Goal: Find contact information: Find contact information

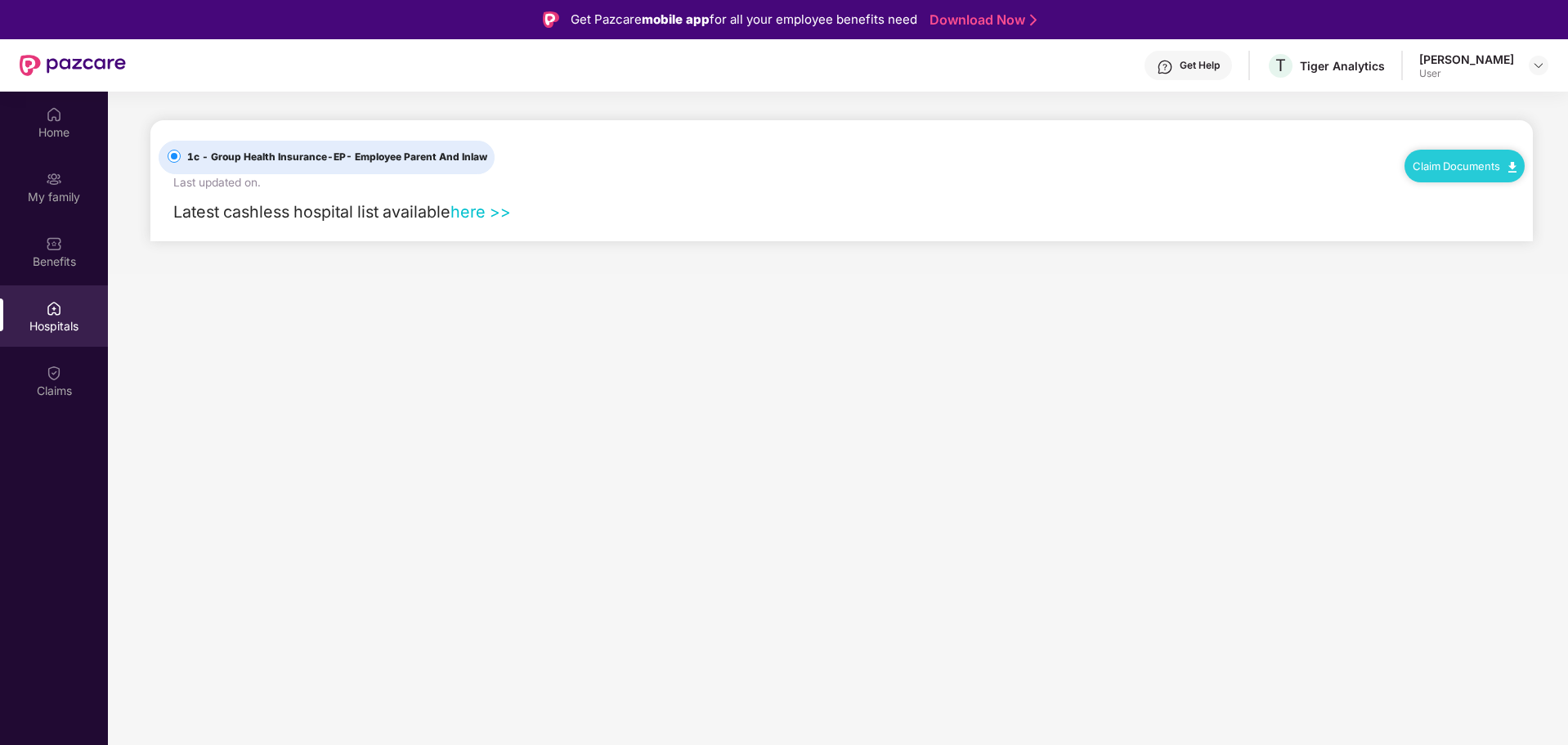
scroll to position [91, 0]
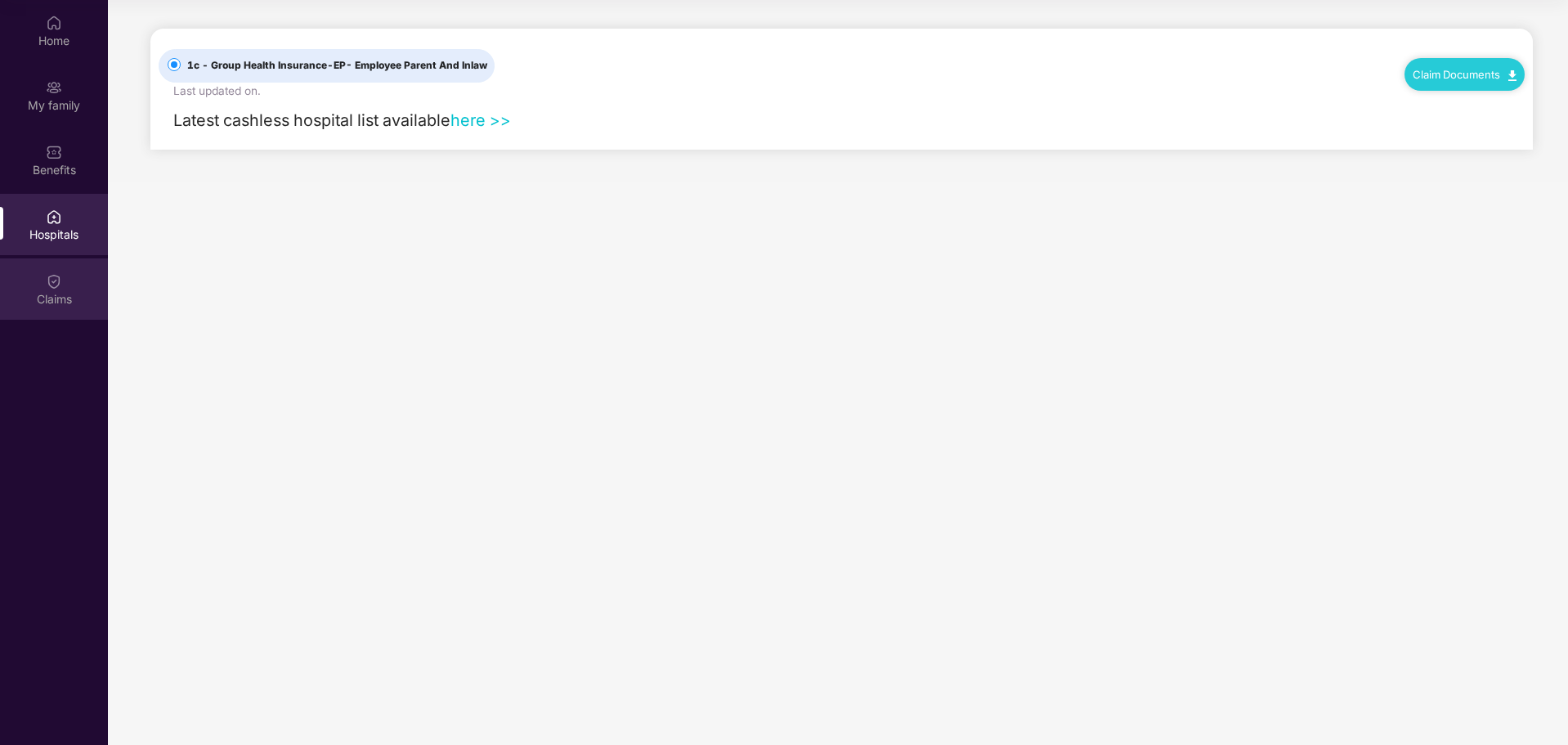
click at [36, 287] on div "Claims" at bounding box center [54, 288] width 108 height 62
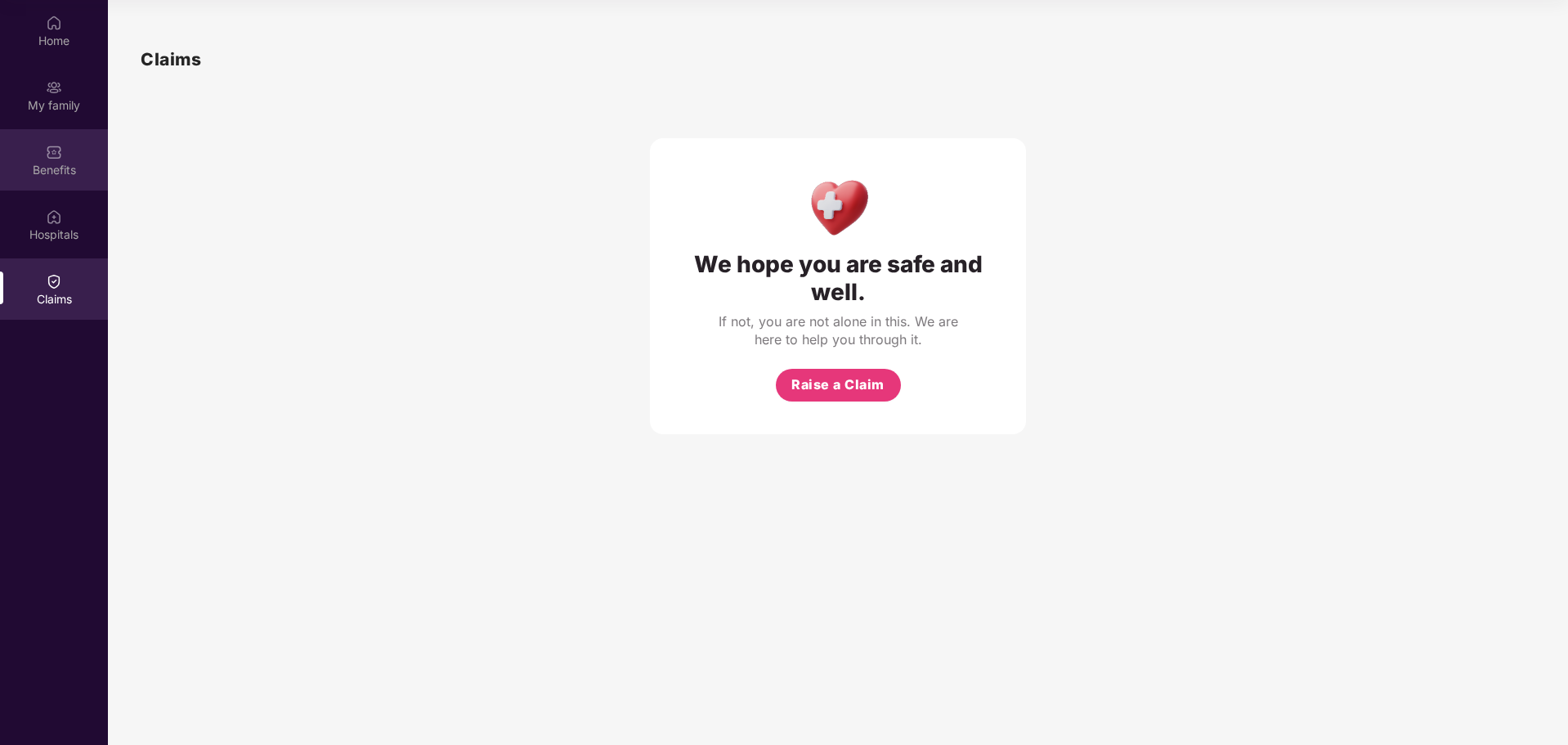
click at [50, 168] on div "Benefits" at bounding box center [54, 169] width 108 height 16
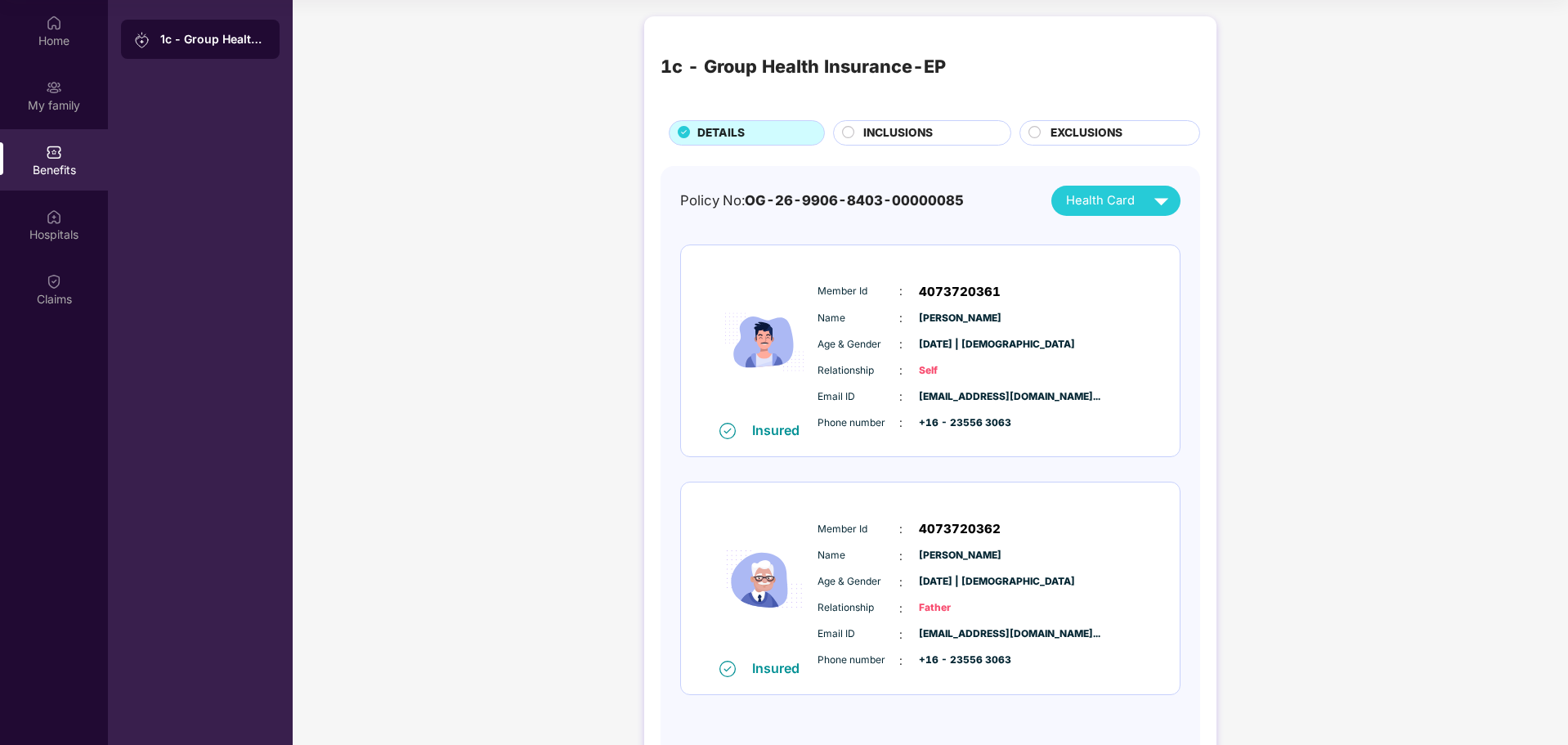
click at [234, 43] on div "1c - Group Health Insurance-EP" at bounding box center [214, 39] width 106 height 16
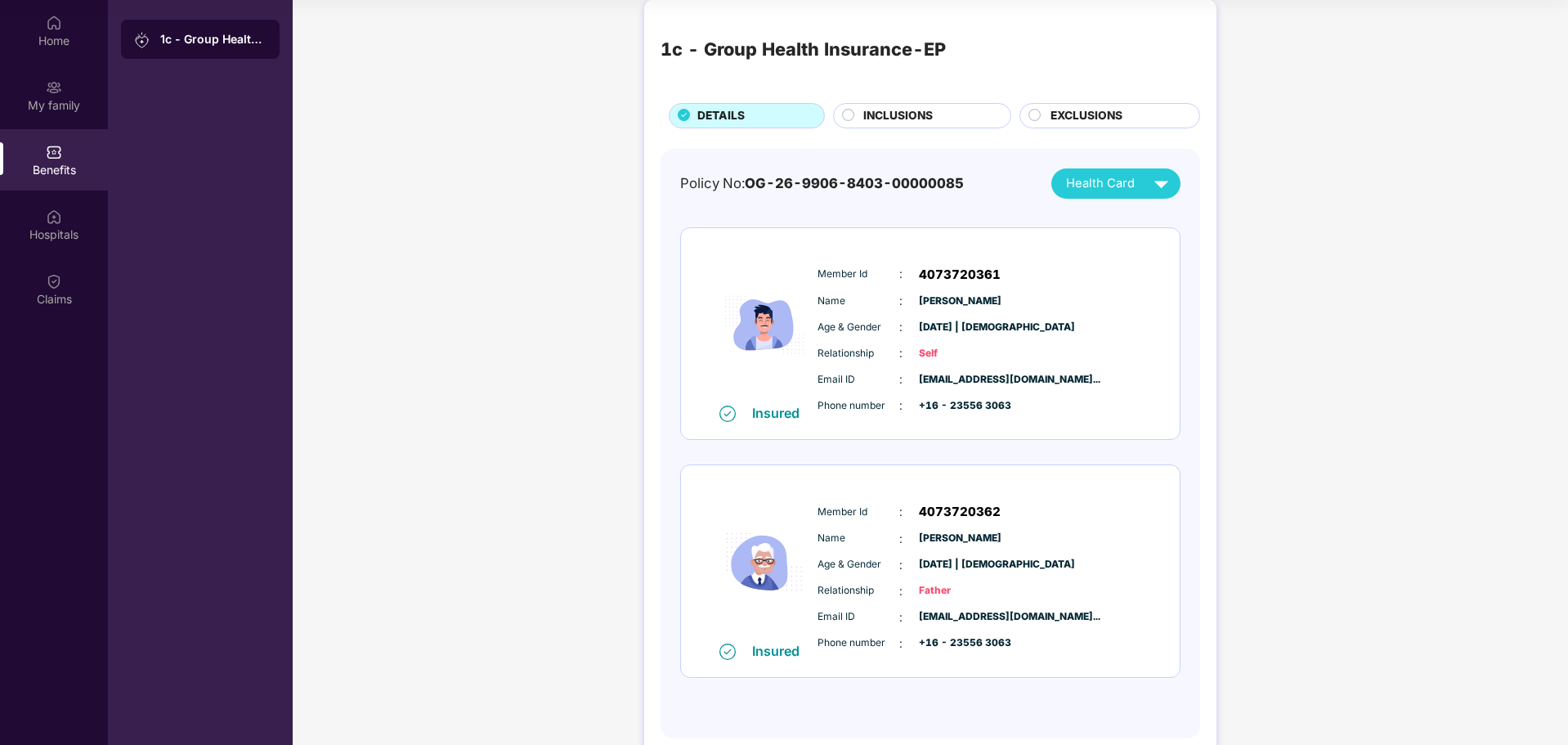
scroll to position [0, 0]
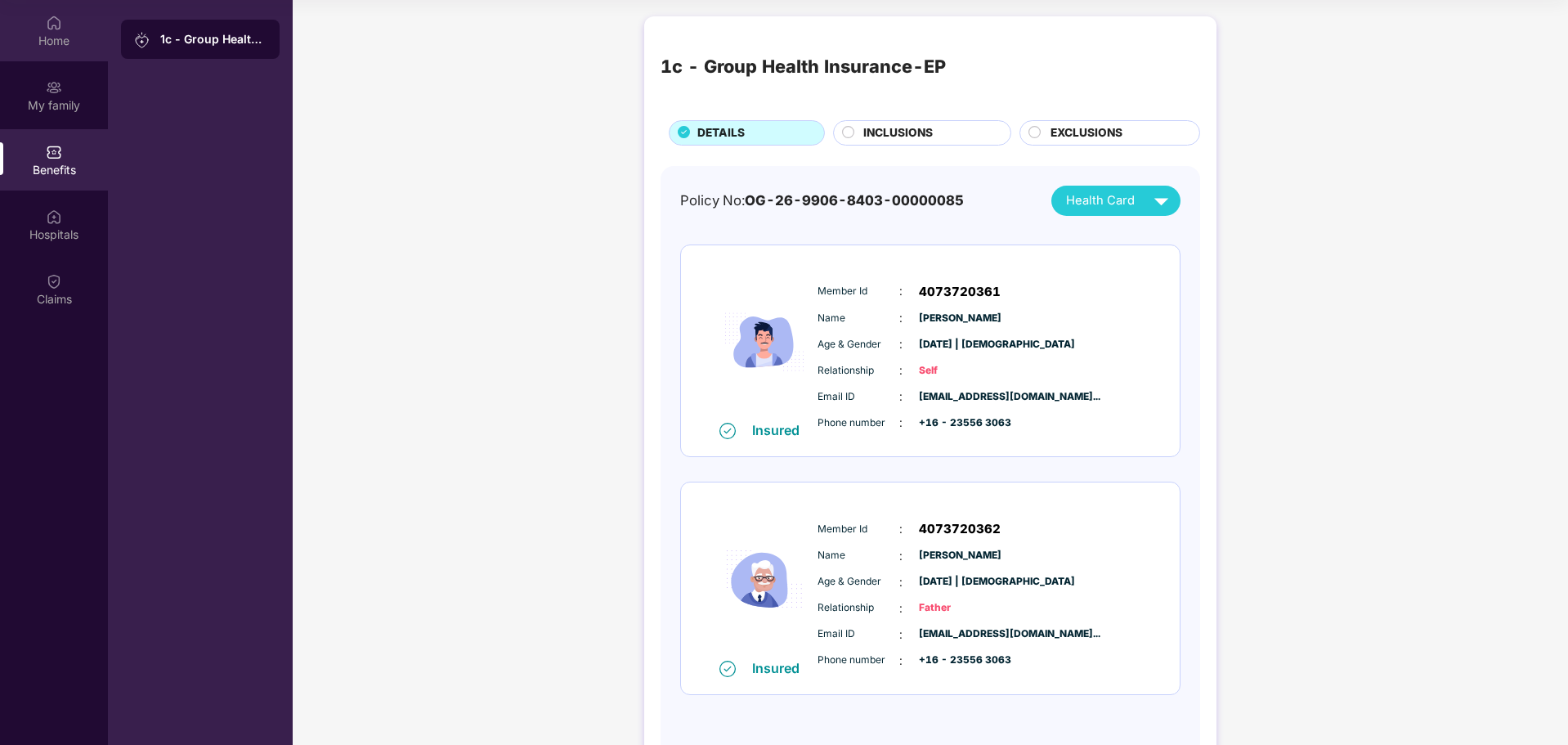
click at [57, 31] on div "Home" at bounding box center [54, 30] width 108 height 62
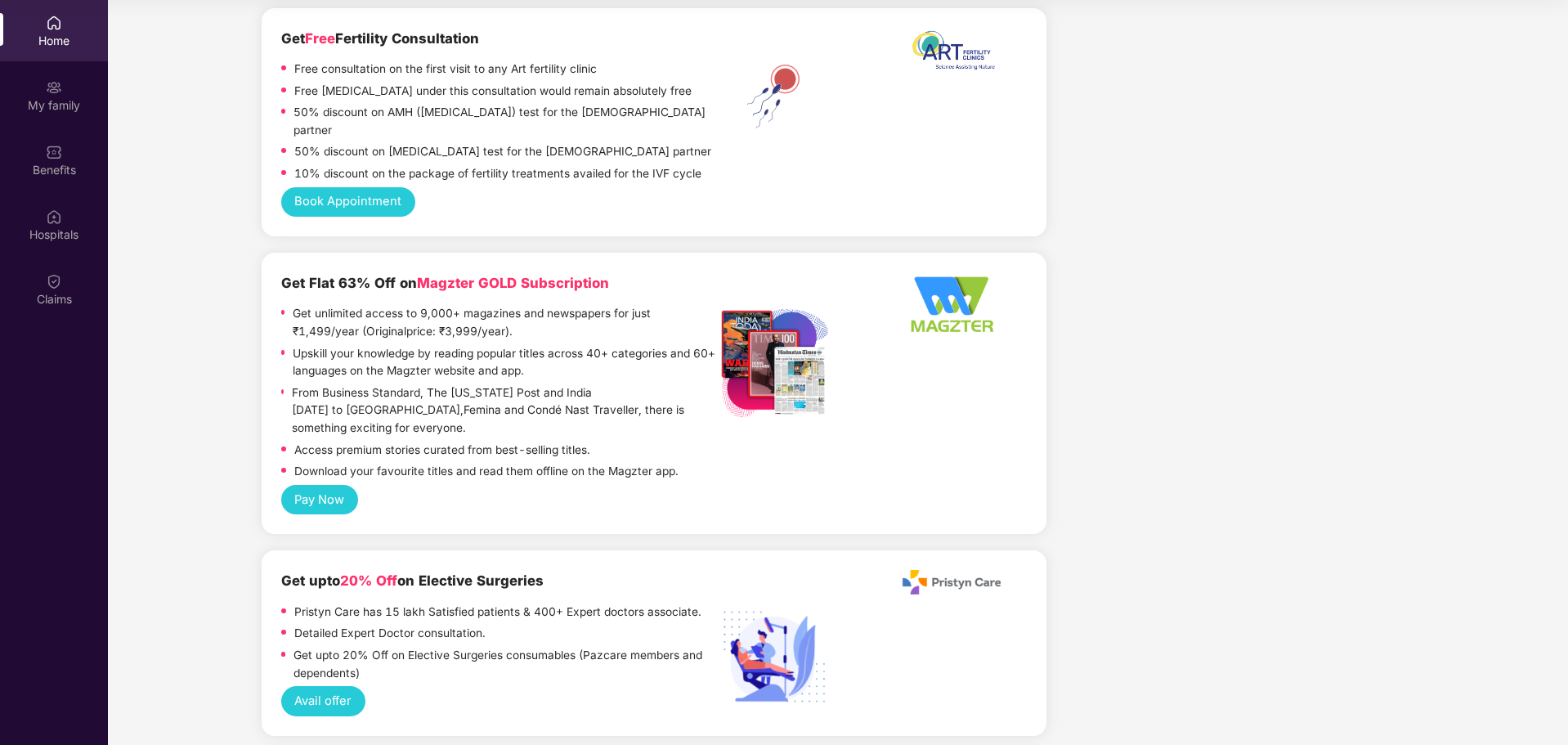
scroll to position [2779, 0]
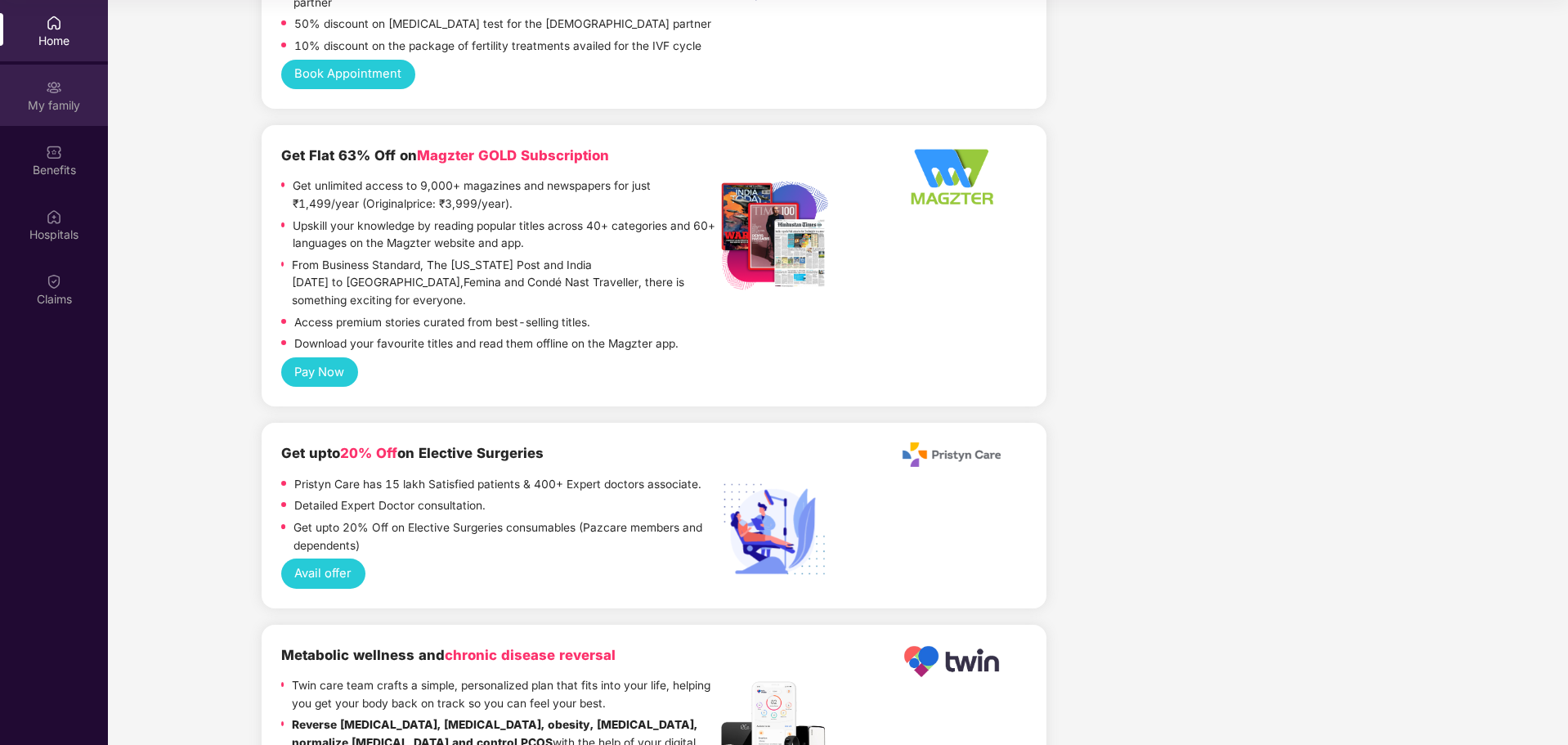
click at [56, 106] on div "My family" at bounding box center [54, 105] width 108 height 16
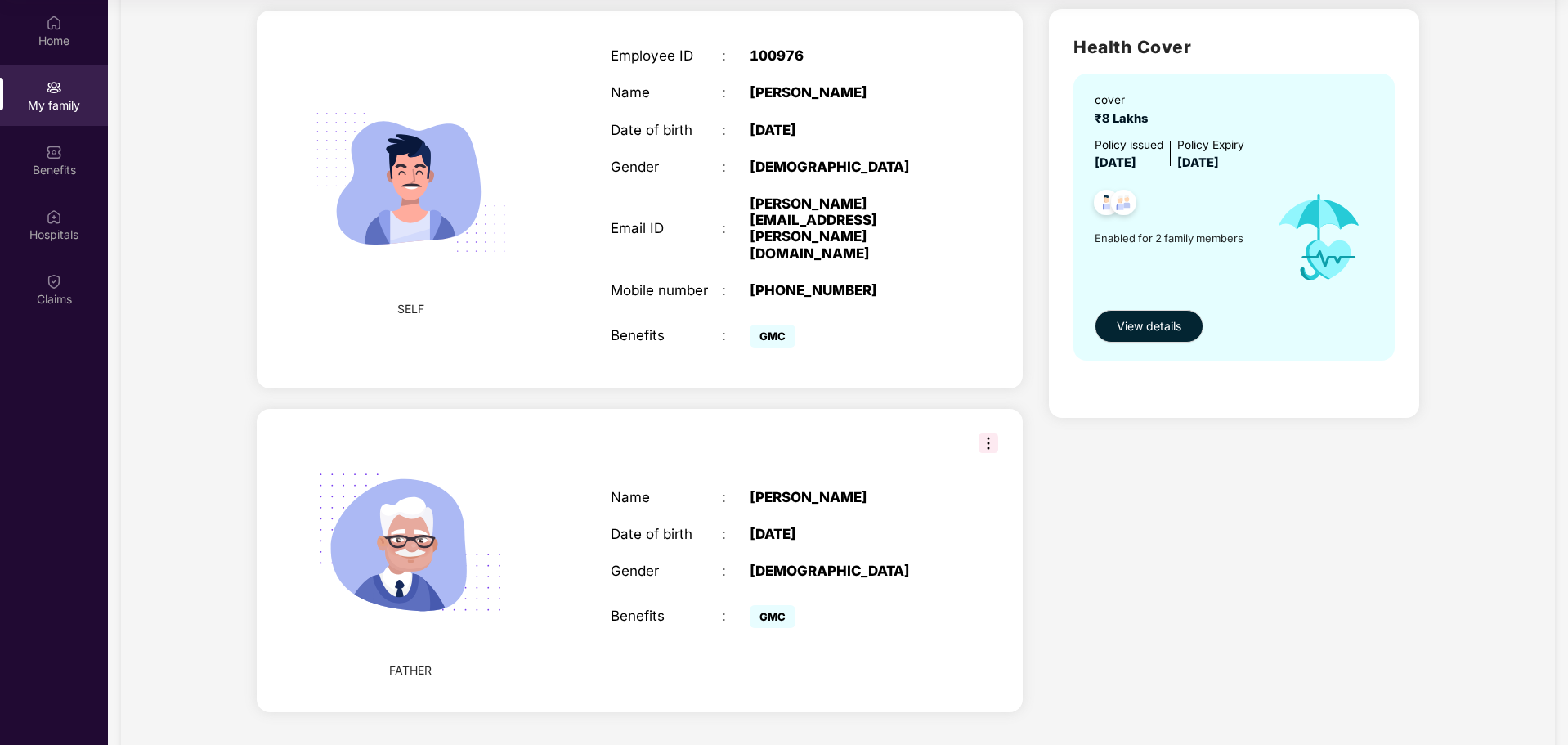
scroll to position [0, 0]
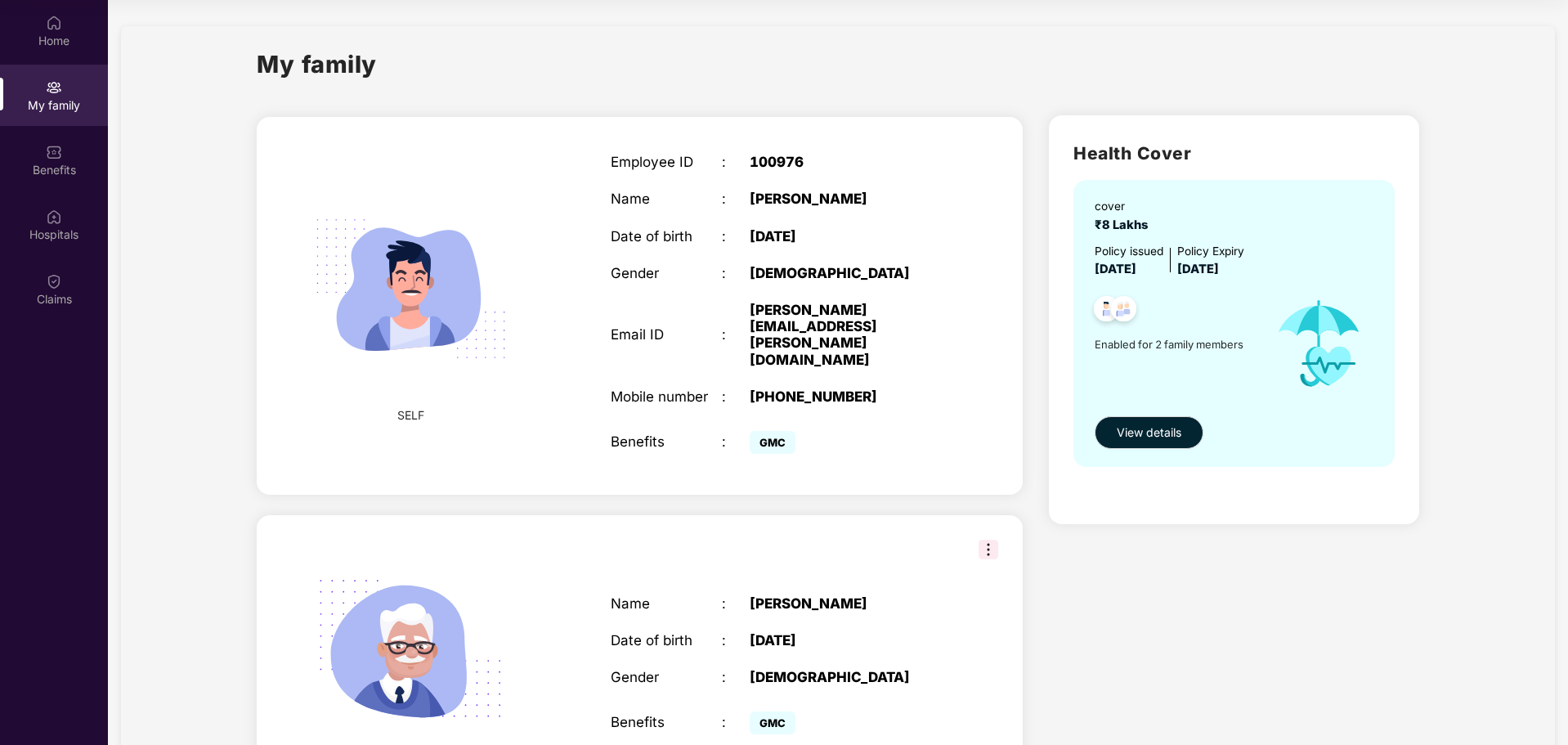
click at [988, 539] on img at bounding box center [988, 549] width 20 height 20
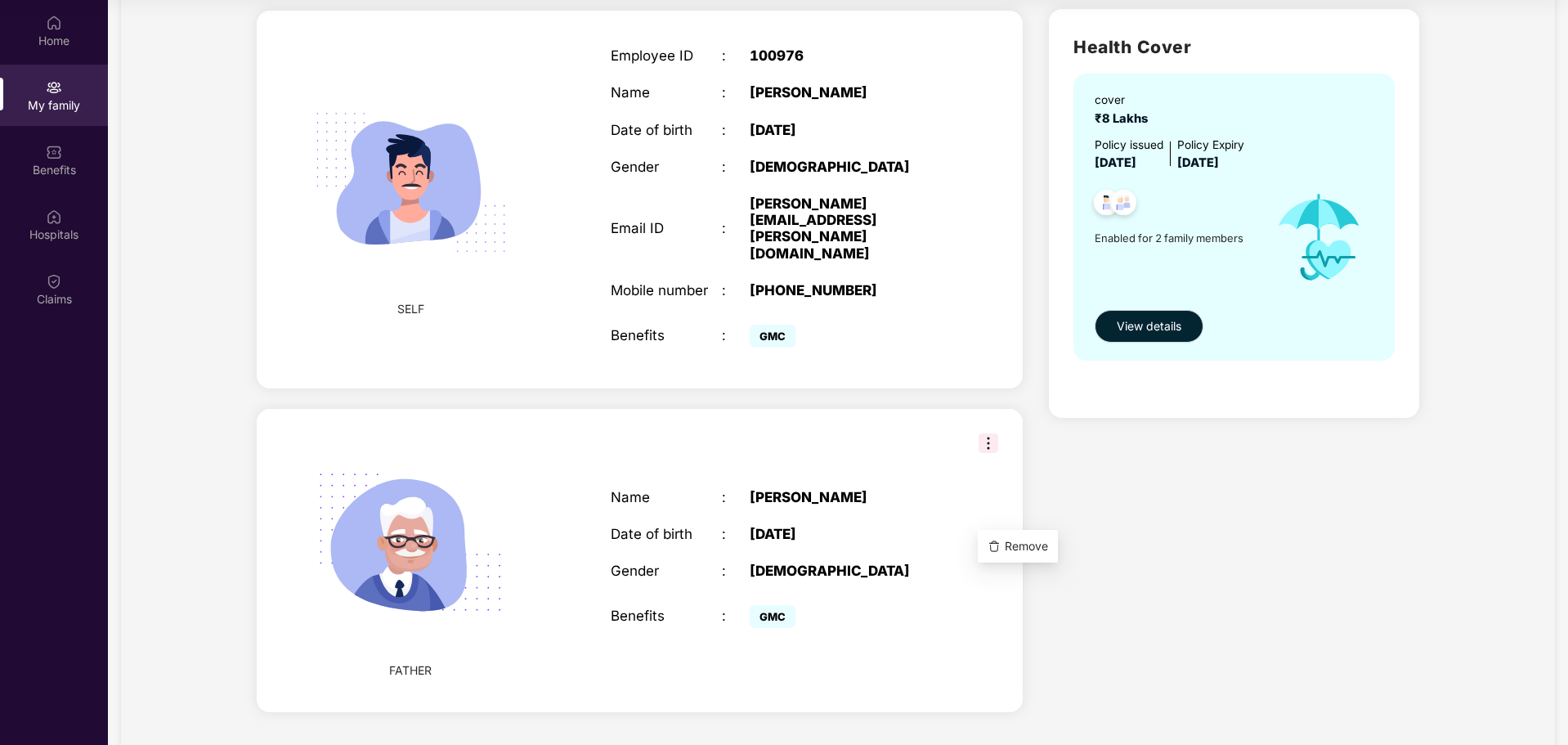
click at [1233, 591] on div "Health Cover cover ₹8 Lakhs Policy issued [DATE] Policy Expiry [DATE] Enabled f…" at bounding box center [1234, 363] width 397 height 735
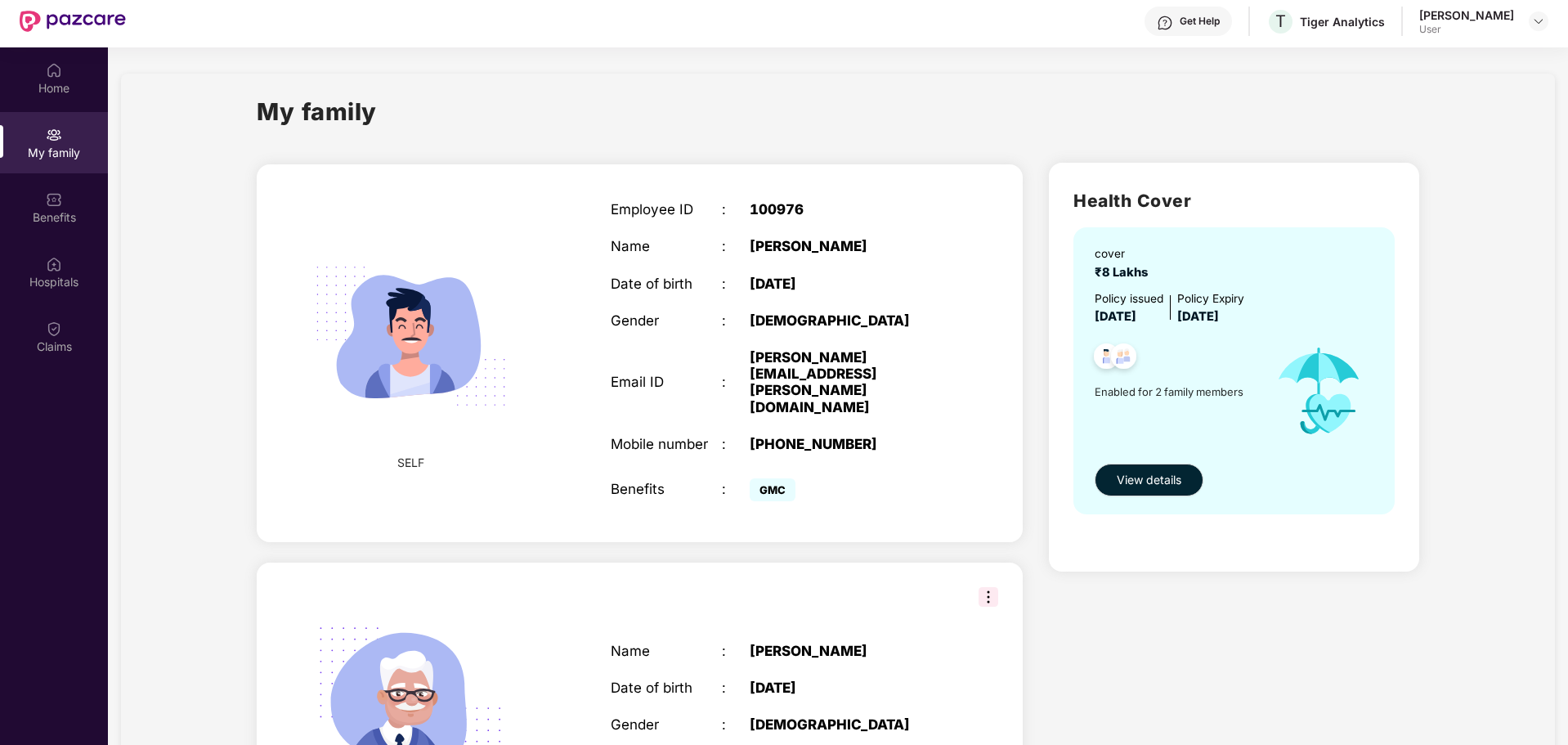
scroll to position [0, 0]
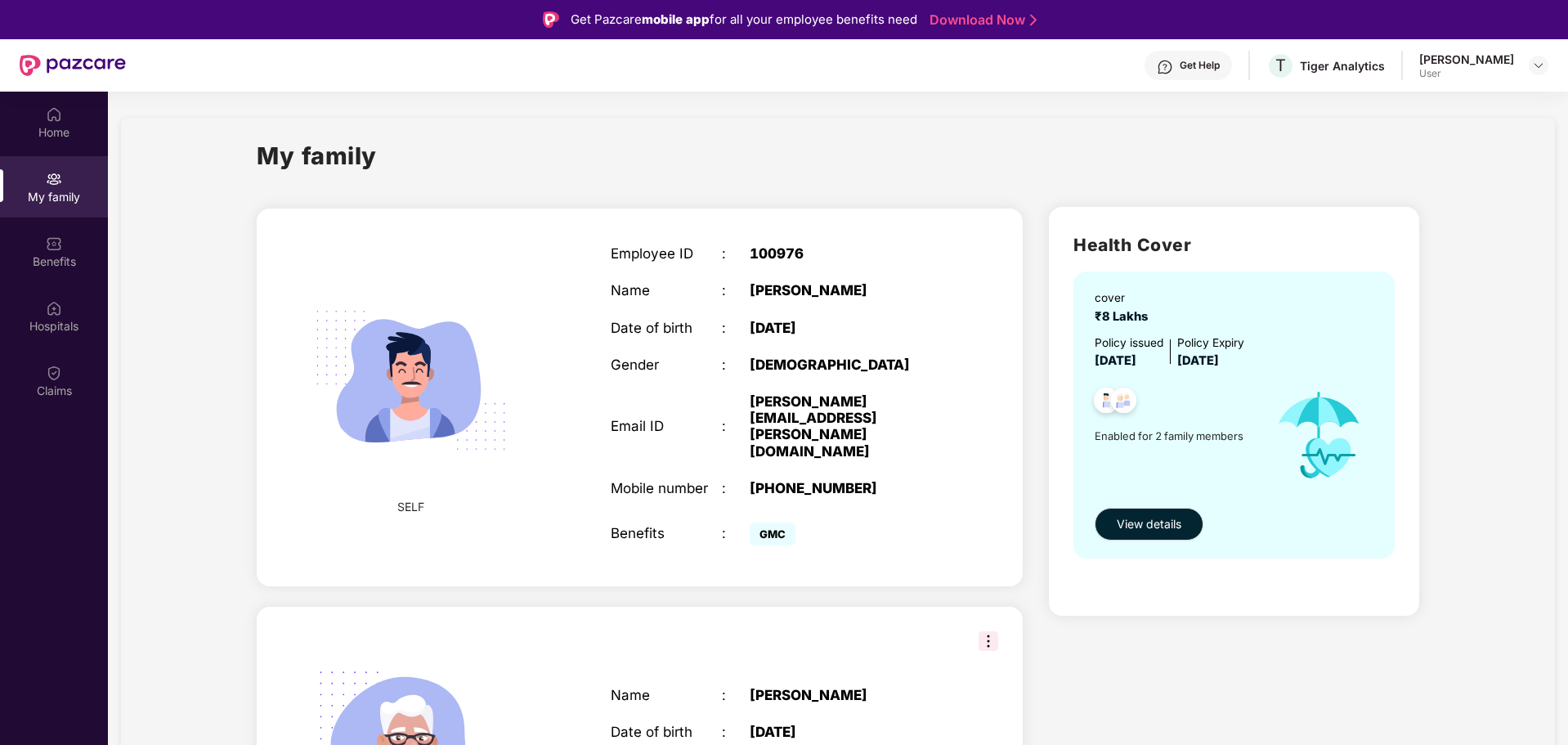
click at [1183, 65] on div "Get Help" at bounding box center [1199, 65] width 40 height 13
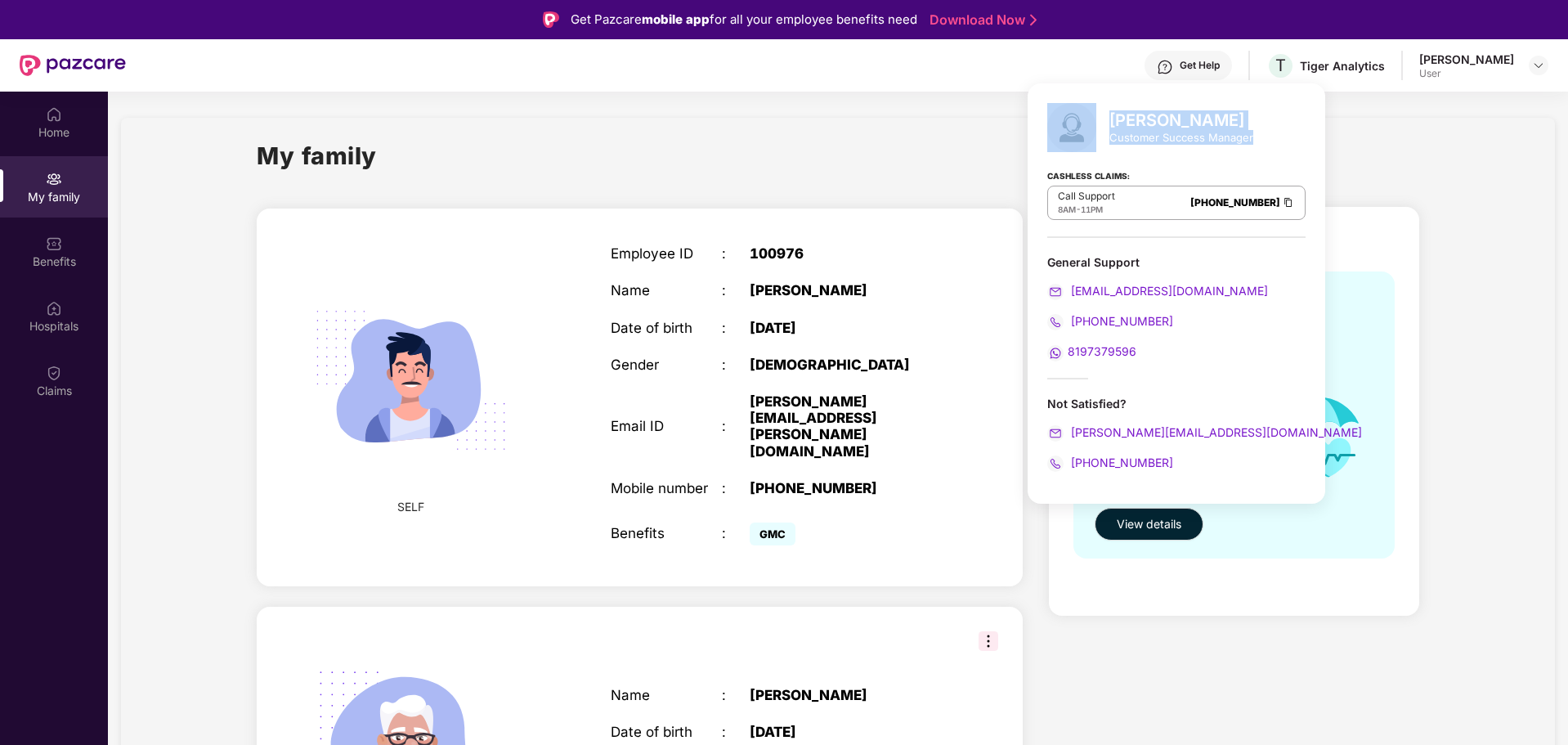
drag, startPoint x: 1109, startPoint y: 120, endPoint x: 1251, endPoint y: 146, distance: 144.4
click at [1251, 146] on div "[PERSON_NAME] Customer Success Manager" at bounding box center [1176, 128] width 258 height 49
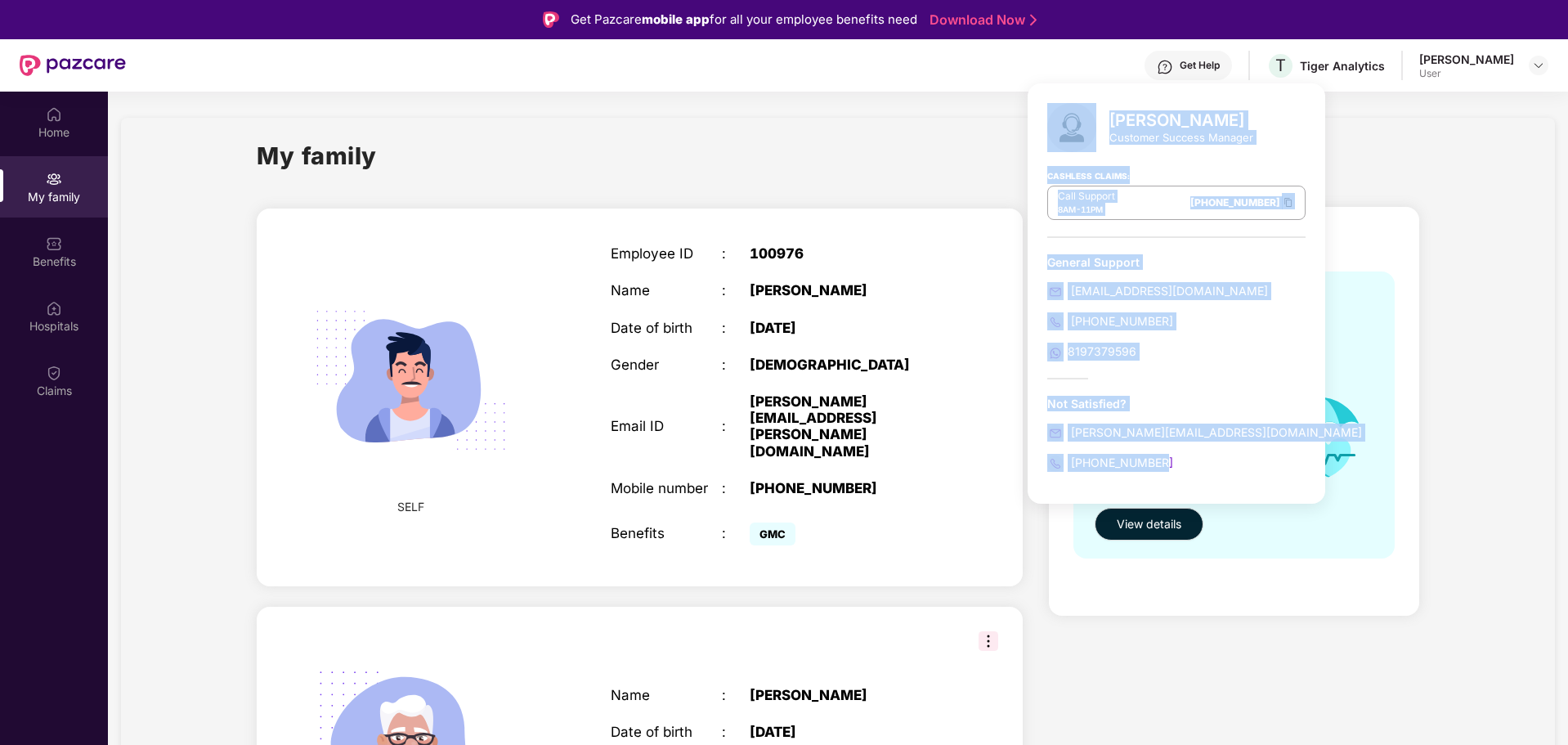
click at [1179, 464] on div "[PHONE_NUMBER]" at bounding box center [1176, 462] width 258 height 18
copy div "[PERSON_NAME] Senthilrajan Customer Success Manager Cashless Claims: Call Suppo…"
click at [1220, 360] on div "8197379596" at bounding box center [1176, 351] width 258 height 18
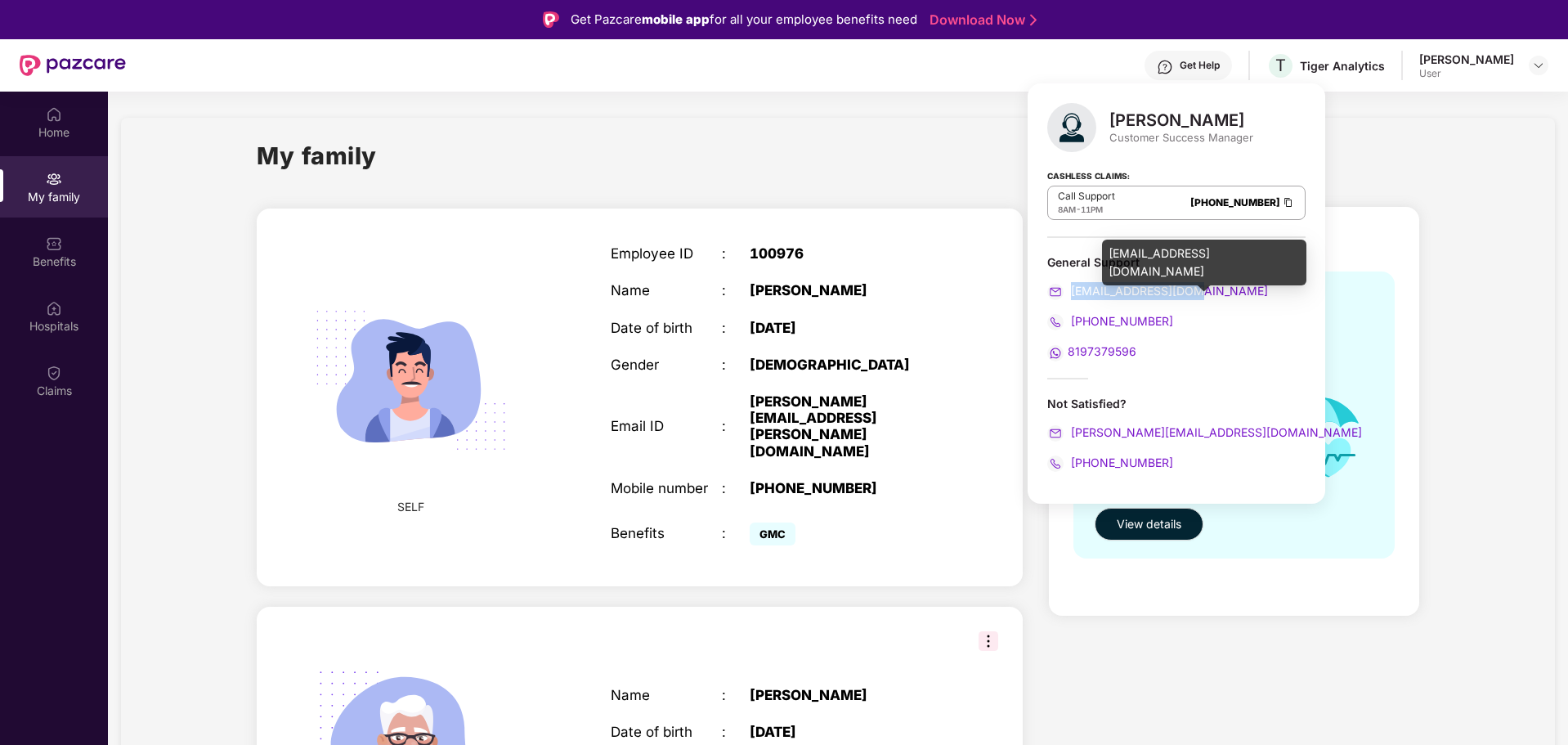
drag, startPoint x: 1197, startPoint y: 290, endPoint x: 1072, endPoint y: 298, distance: 125.3
click at [1072, 298] on div "[EMAIL_ADDRESS][DOMAIN_NAME]" at bounding box center [1176, 291] width 258 height 18
copy span "[EMAIL_ADDRESS][DOMAIN_NAME]"
